Goal: Check status: Check status

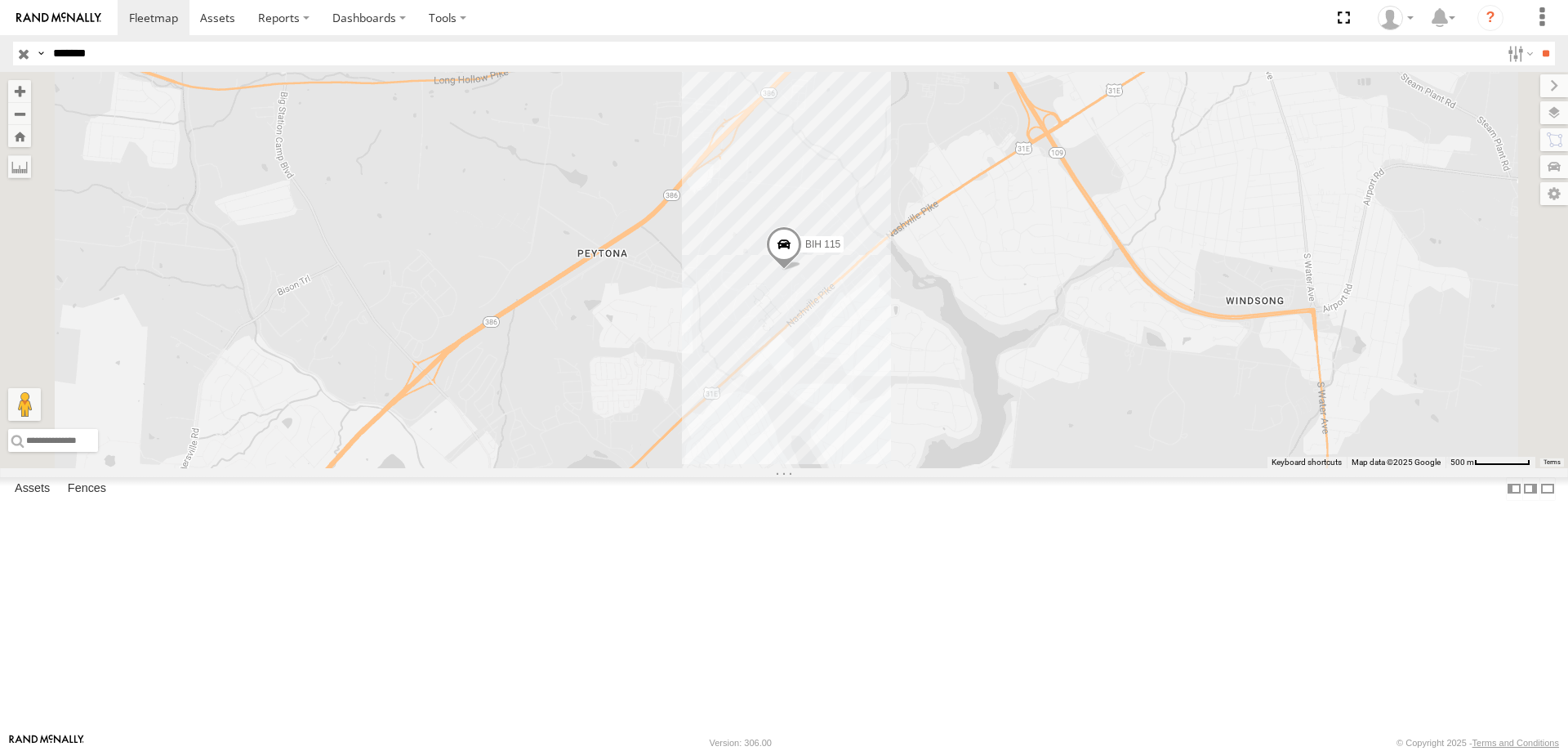
click at [23, 57] on input "button" at bounding box center [24, 53] width 21 height 24
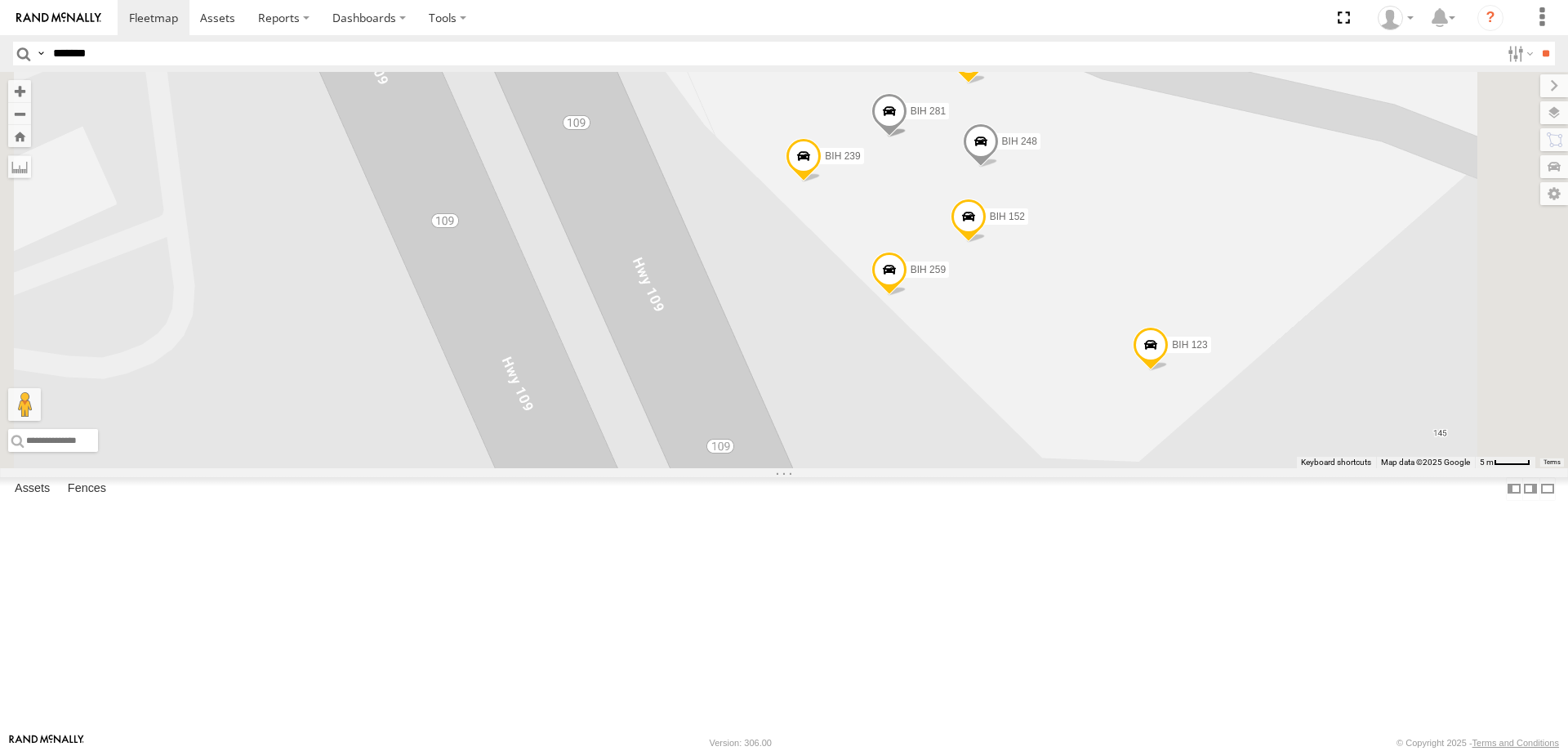
drag, startPoint x: 1209, startPoint y: 415, endPoint x: 1188, endPoint y: 455, distance: 45.2
click at [1188, 455] on div "BIH 137 BIH 104 [GEOGRAPHIC_DATA] 279 BIH 187 Not in Service [GEOGRAPHIC_DATA] …" at bounding box center [784, 269] width 1568 height 396
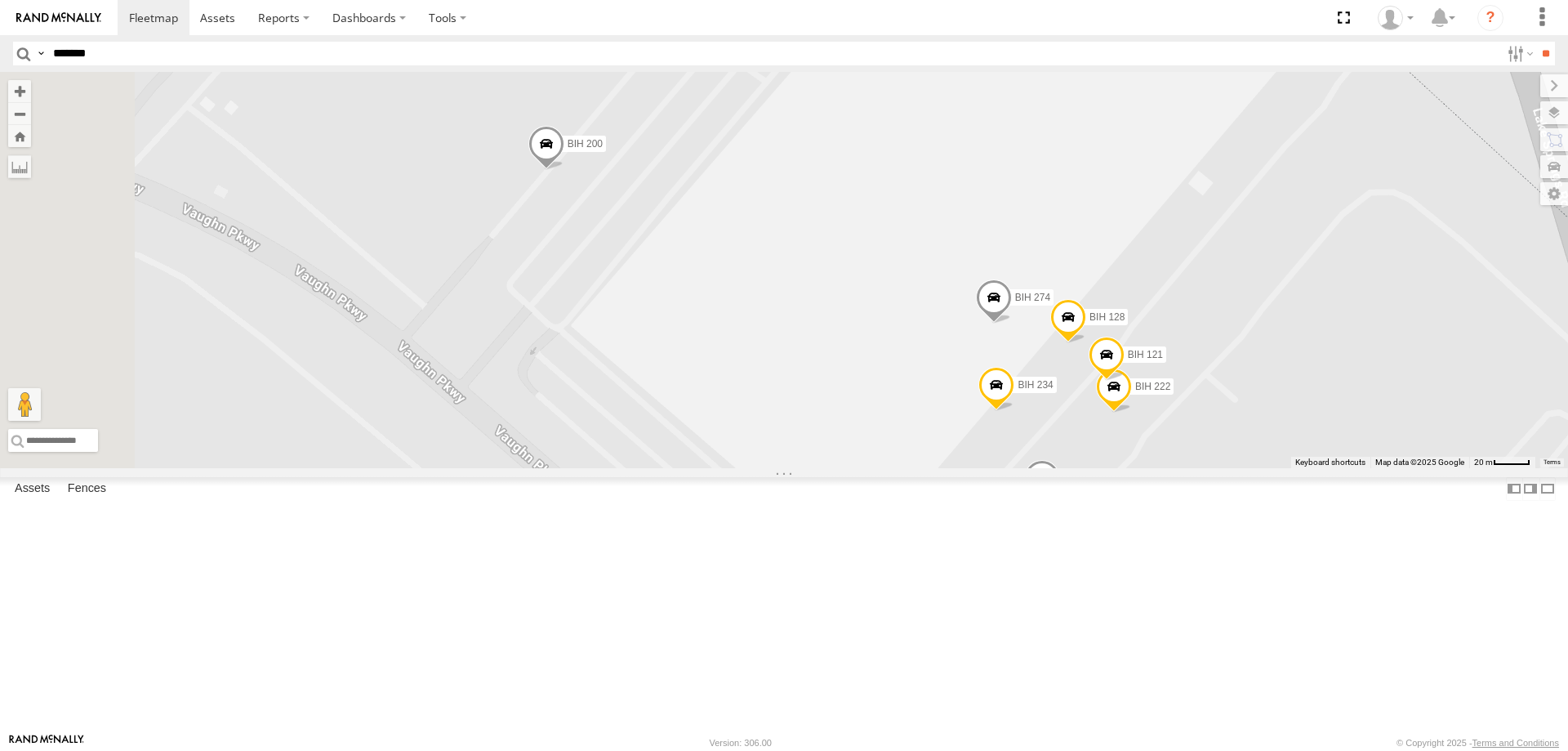
drag, startPoint x: 890, startPoint y: 299, endPoint x: 1028, endPoint y: 560, distance: 295.2
click at [1028, 468] on div "BIH 137 BIH 104 [GEOGRAPHIC_DATA] 279 BIH 187 Not in Service [GEOGRAPHIC_DATA] …" at bounding box center [784, 269] width 1568 height 396
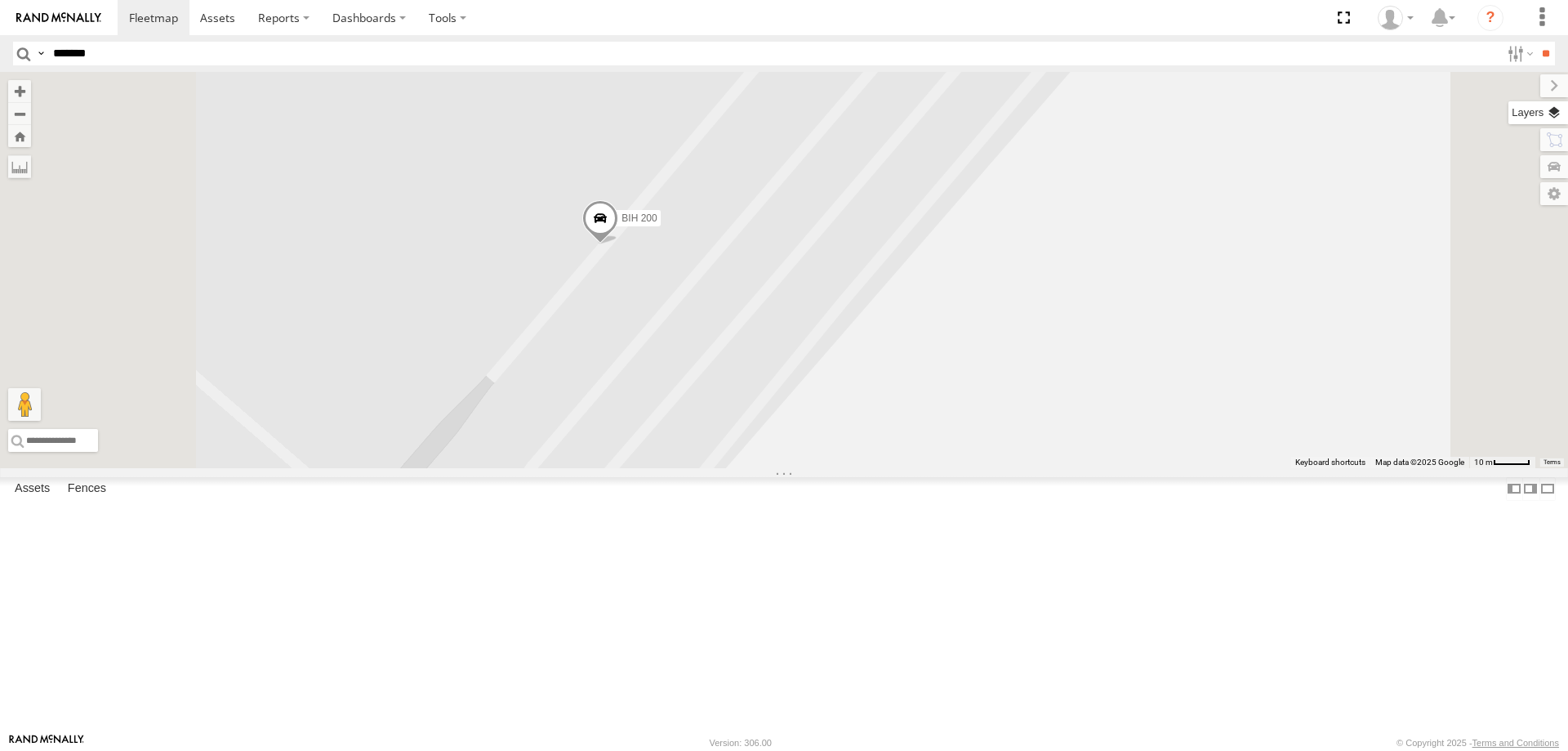
click at [1549, 114] on label at bounding box center [1539, 113] width 60 height 23
click at [0, 0] on label at bounding box center [0, 0] width 0 height 0
click at [0, 0] on span "Satellite + Roadmap" at bounding box center [0, 0] width 0 height 0
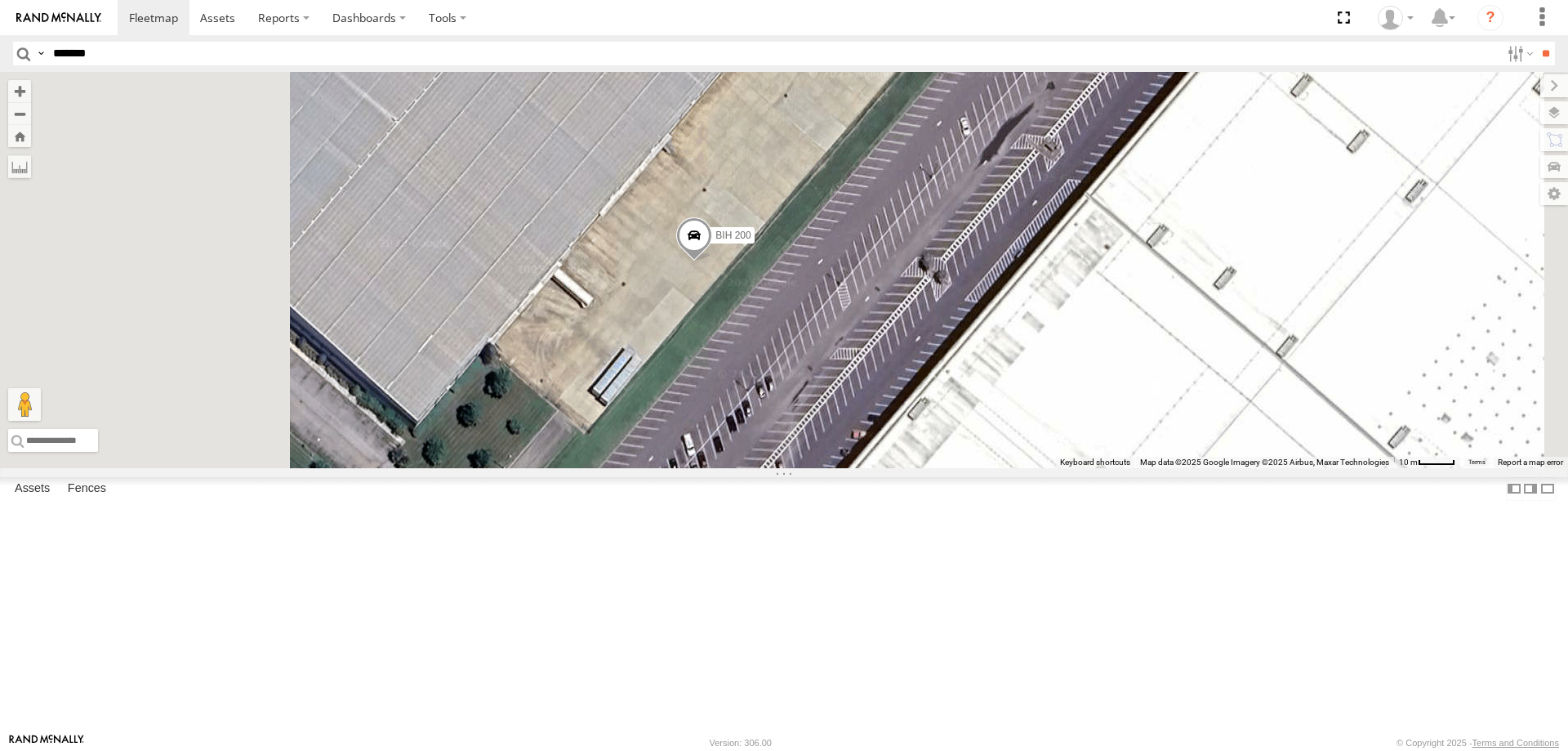
drag, startPoint x: 723, startPoint y: 472, endPoint x: 824, endPoint y: 490, distance: 102.6
click at [824, 468] on div "BIH 137 BIH 104 [GEOGRAPHIC_DATA] 279 BIH 187 Not in Service [GEOGRAPHIC_DATA] …" at bounding box center [784, 269] width 1568 height 396
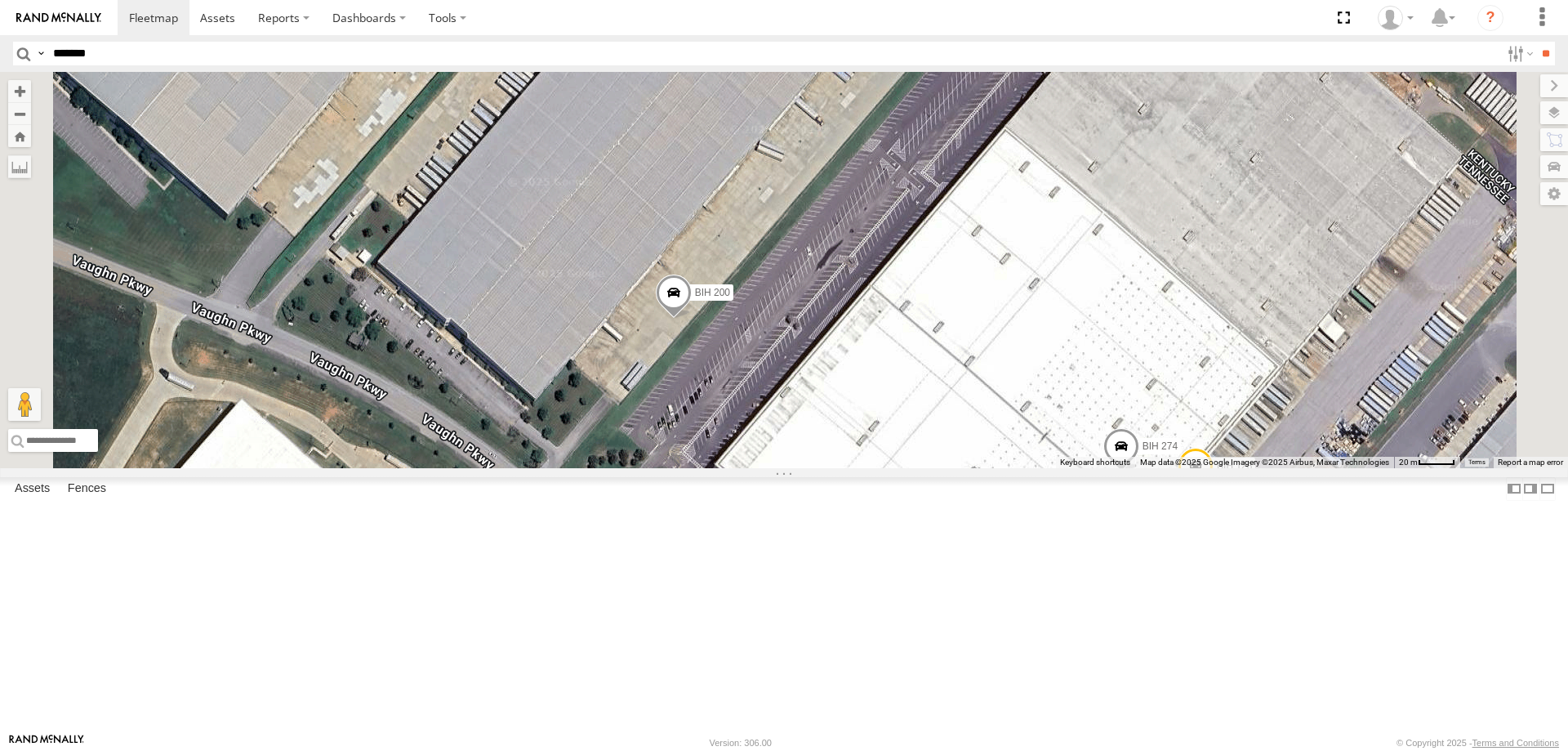
drag, startPoint x: 797, startPoint y: 495, endPoint x: 830, endPoint y: 515, distance: 38.6
click at [830, 468] on div "BIH 137 BIH 104 [GEOGRAPHIC_DATA] 279 BIH 187 Not in Service [GEOGRAPHIC_DATA] …" at bounding box center [784, 269] width 1568 height 396
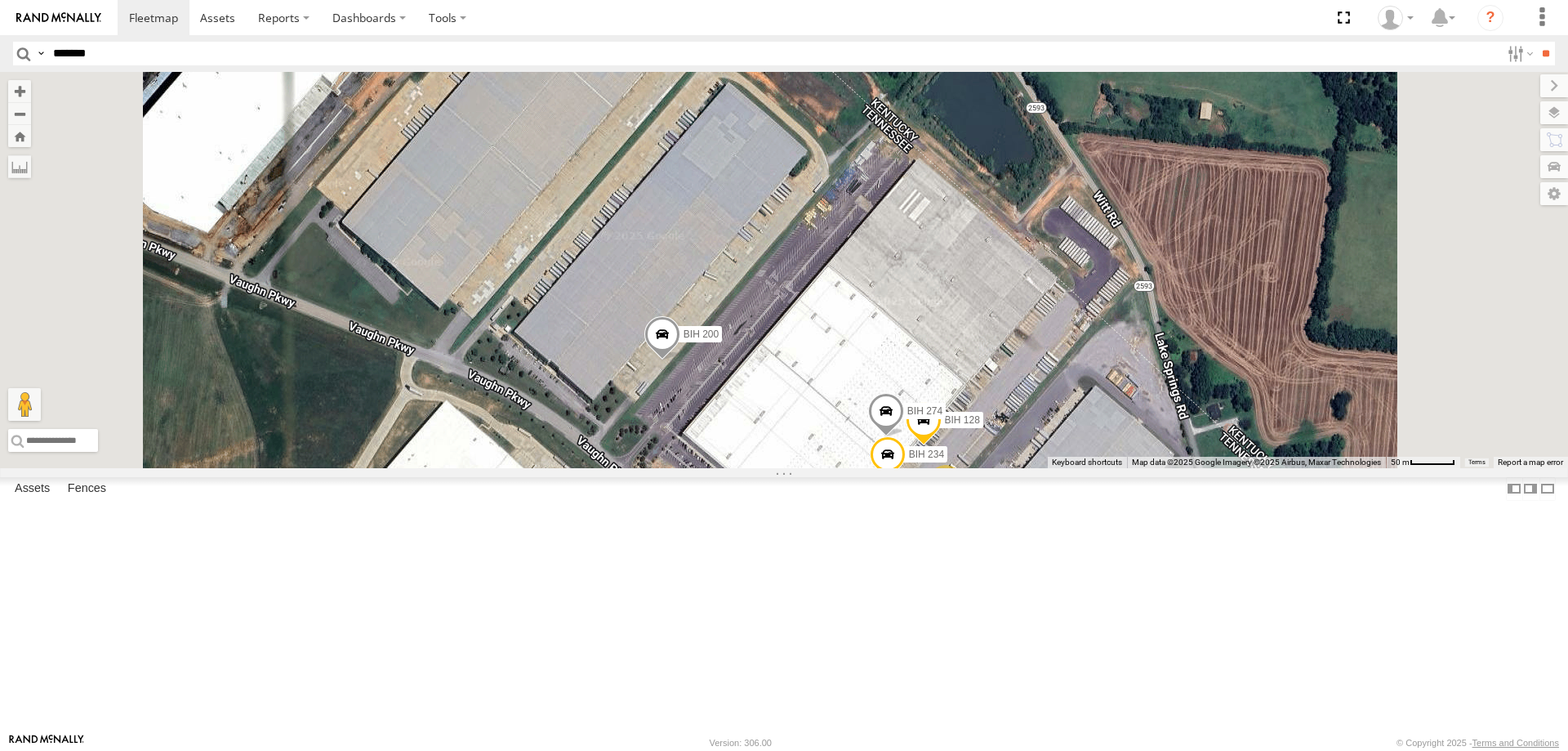
click at [680, 359] on span at bounding box center [662, 337] width 36 height 44
